Goal: Obtain resource: Obtain resource

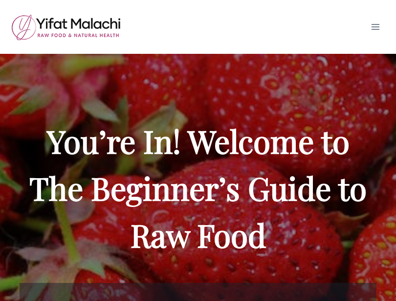
click at [381, 19] on button "Toggle Menu" at bounding box center [376, 26] width 18 height 15
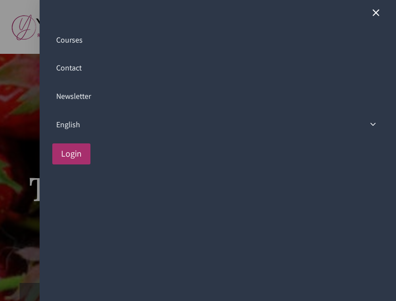
click at [77, 38] on link "Courses" at bounding box center [218, 40] width 332 height 28
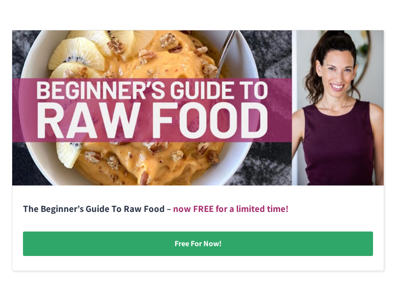
scroll to position [212, 0]
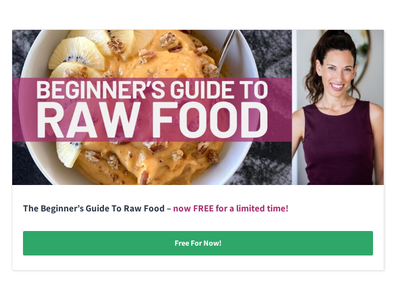
click at [204, 245] on link at bounding box center [198, 150] width 372 height 240
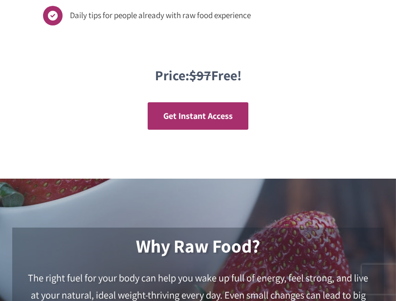
scroll to position [1306, 0]
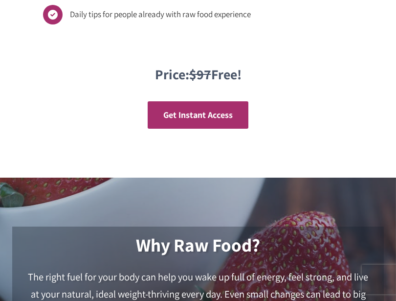
click at [216, 109] on span "Get Instant Access" at bounding box center [197, 114] width 69 height 11
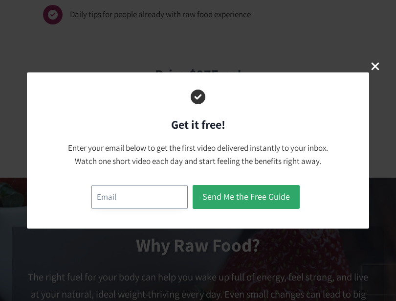
click at [122, 196] on input "email" at bounding box center [140, 197] width 96 height 24
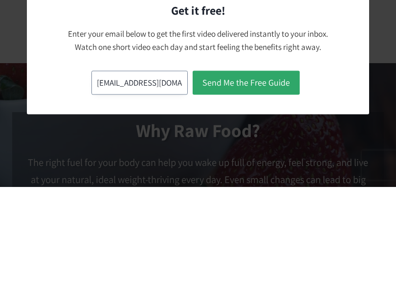
type input "tanmonjohn@gmail.com"
click at [265, 185] on button "Send Me the Free Guide" at bounding box center [246, 197] width 107 height 24
